Goal: Task Accomplishment & Management: Use online tool/utility

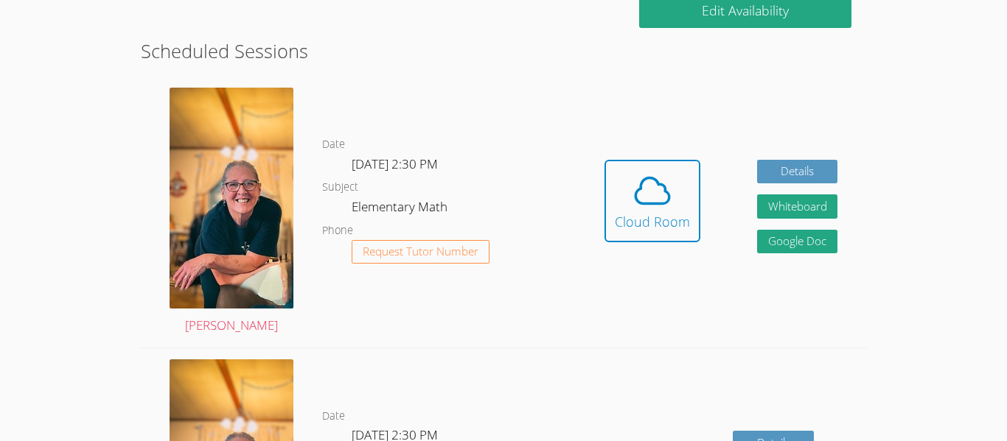
scroll to position [342, 0]
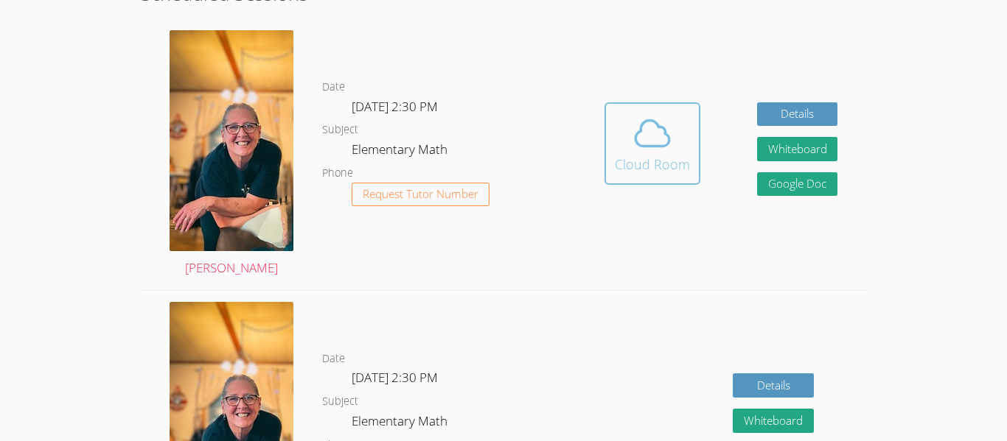
click at [632, 138] on icon at bounding box center [651, 133] width 41 height 41
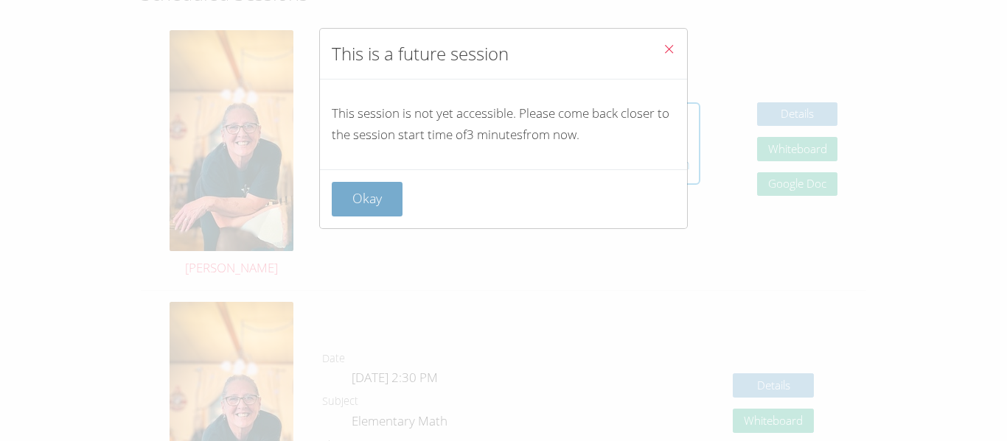
click at [354, 196] on button "Okay" at bounding box center [367, 199] width 71 height 35
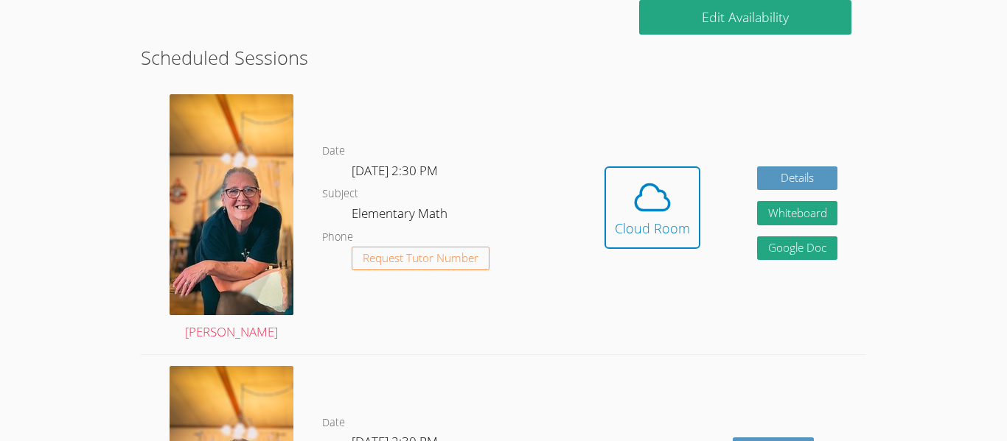
scroll to position [275, 0]
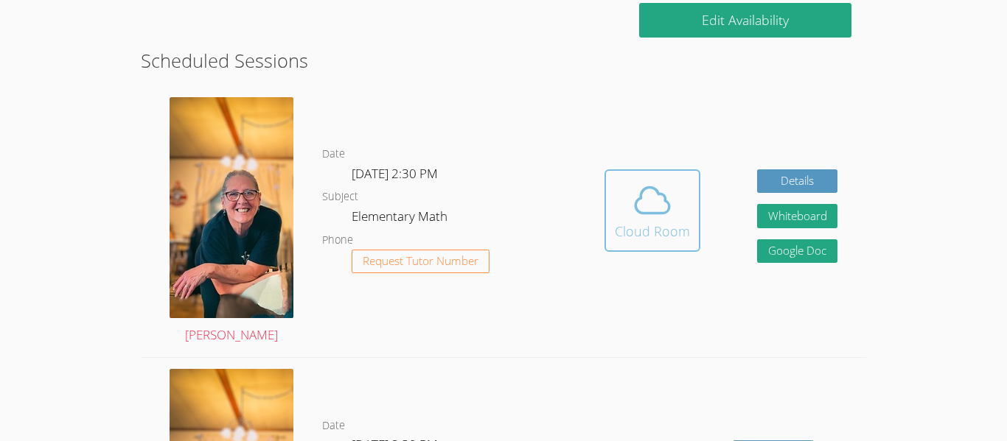
click at [665, 191] on icon at bounding box center [651, 200] width 41 height 41
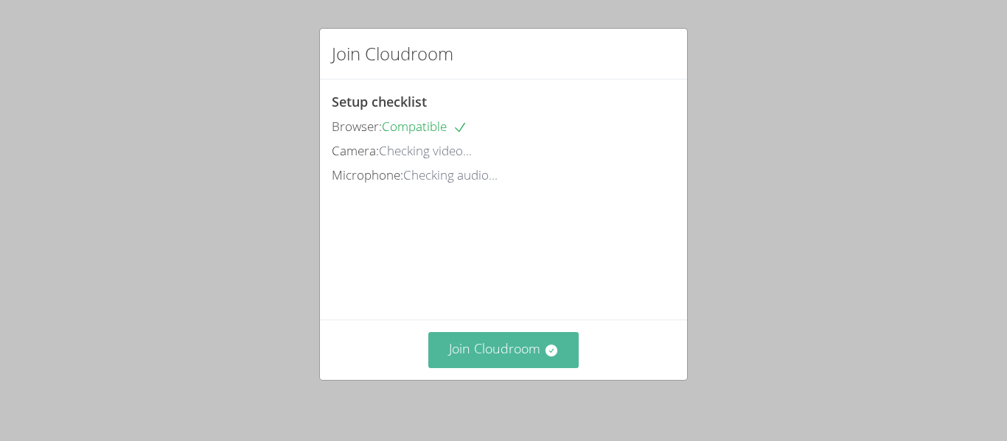
click at [532, 360] on button "Join Cloudroom" at bounding box center [503, 350] width 151 height 36
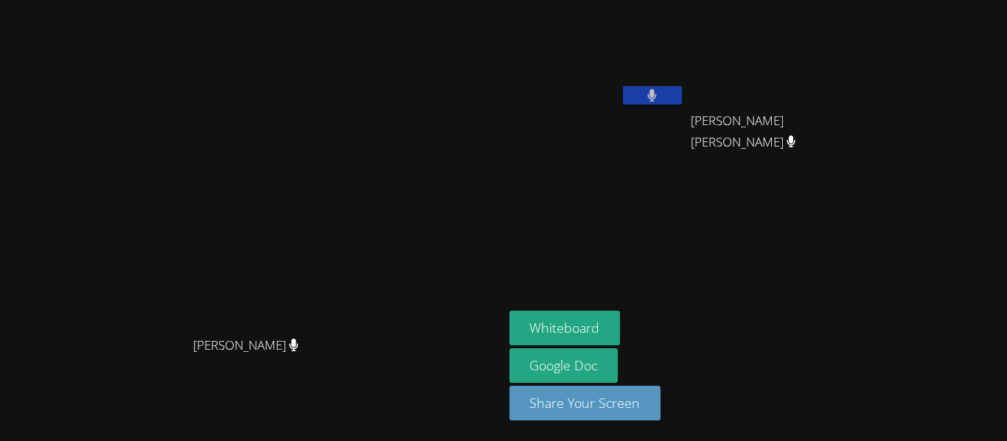
click at [362, 329] on video at bounding box center [251, 191] width 221 height 276
click at [620, 327] on button "Whiteboard" at bounding box center [564, 328] width 111 height 35
click at [620, 335] on button "Whiteboard" at bounding box center [564, 328] width 111 height 35
click at [362, 66] on video at bounding box center [251, 191] width 221 height 276
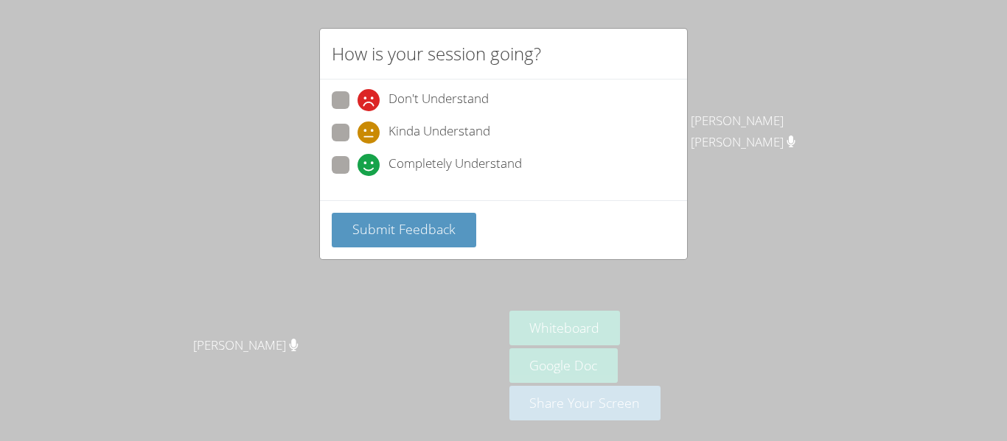
click at [202, 134] on div "How is your session going? Don't Understand Kinda Understand Completely Underst…" at bounding box center [503, 220] width 1007 height 441
